Goal: Information Seeking & Learning: Learn about a topic

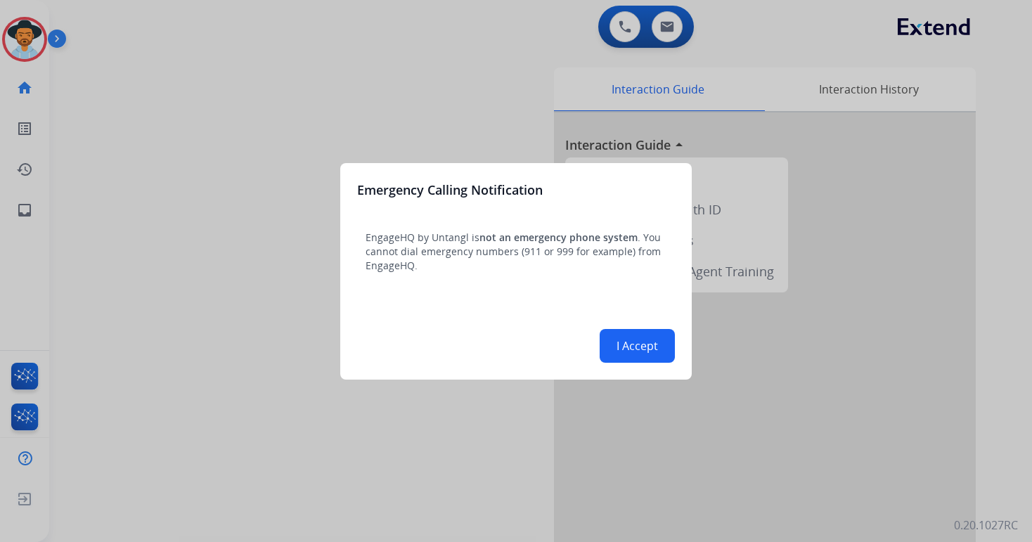
click at [648, 357] on button "I Accept" at bounding box center [637, 346] width 75 height 34
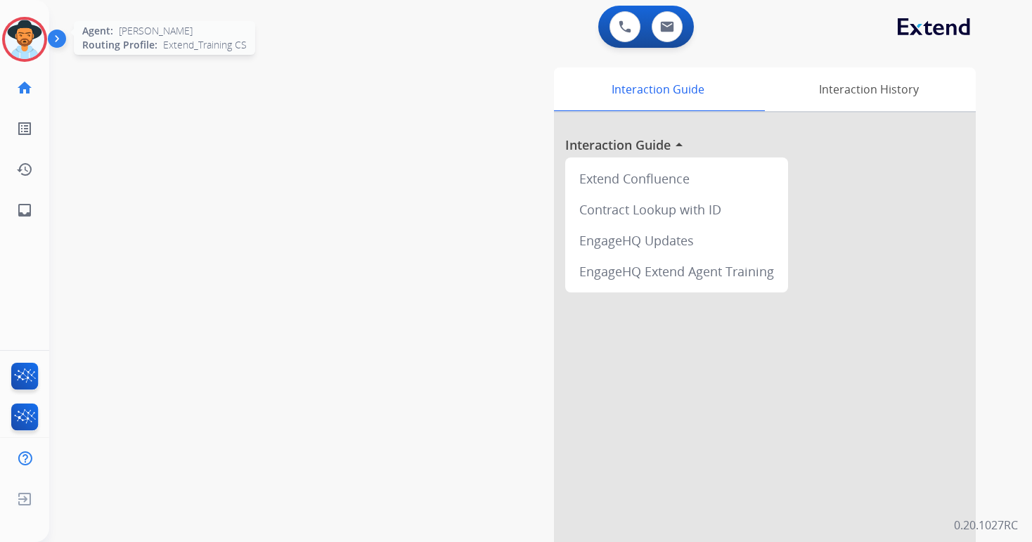
click at [29, 46] on img at bounding box center [24, 39] width 39 height 39
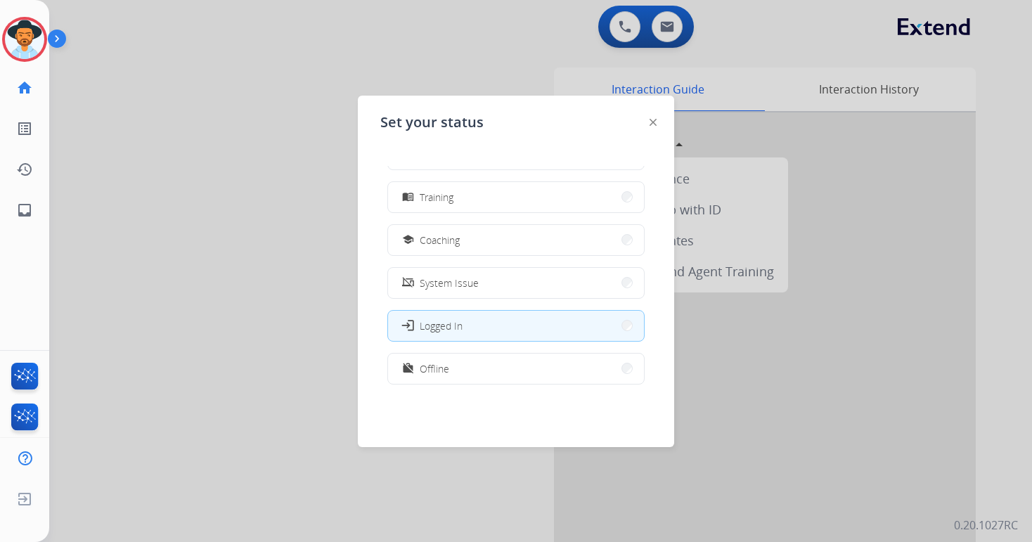
scroll to position [211, 0]
click at [614, 202] on button "menu_book Training" at bounding box center [516, 196] width 256 height 30
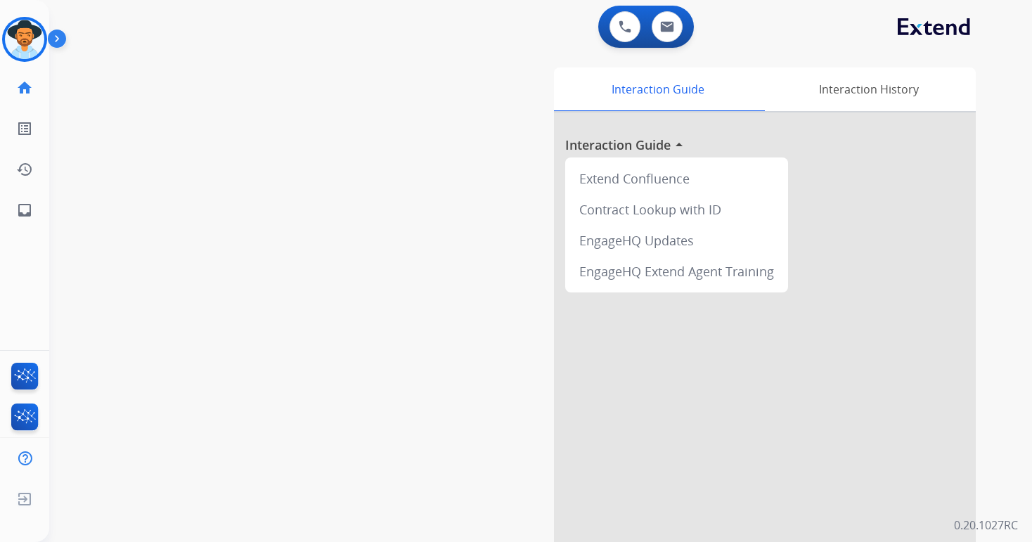
click at [335, 363] on div "swap_horiz Break voice bridge close_fullscreen Connect 3-Way Call merge_type Se…" at bounding box center [523, 344] width 949 height 587
click at [668, 274] on div "EngageHQ Extend Agent Training" at bounding box center [677, 271] width 212 height 31
